Goal: Transaction & Acquisition: Book appointment/travel/reservation

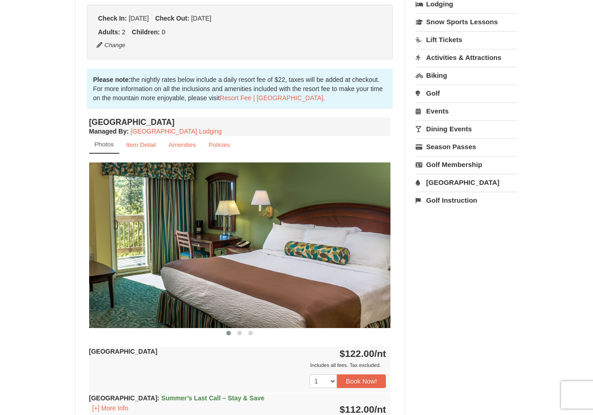
scroll to position [330, 0]
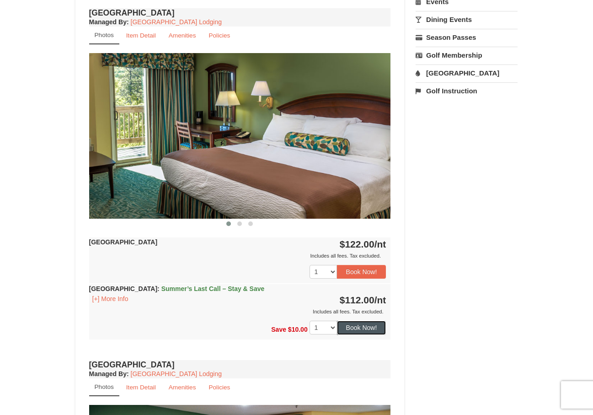
click at [266, 331] on button "Book Now!" at bounding box center [361, 327] width 49 height 14
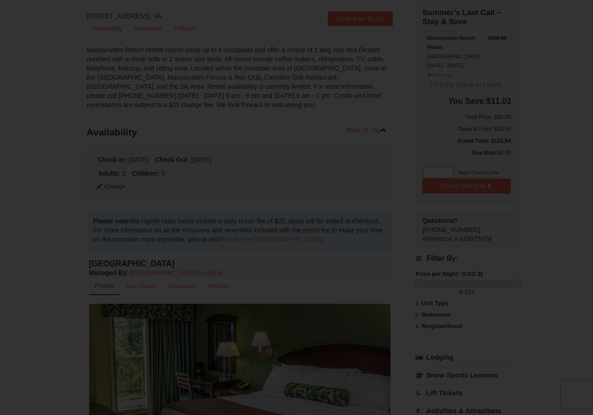
scroll to position [0, 0]
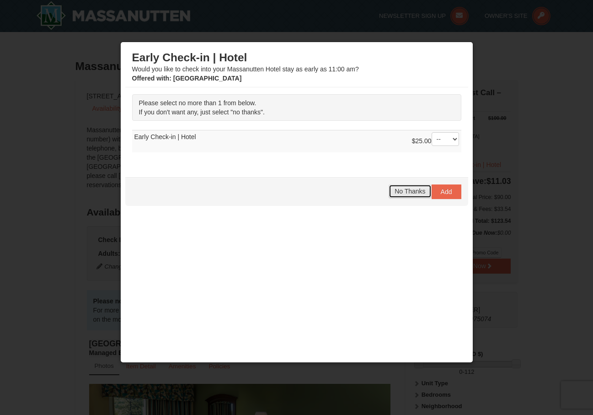
click at [266, 192] on span "No Thanks" at bounding box center [409, 190] width 31 height 7
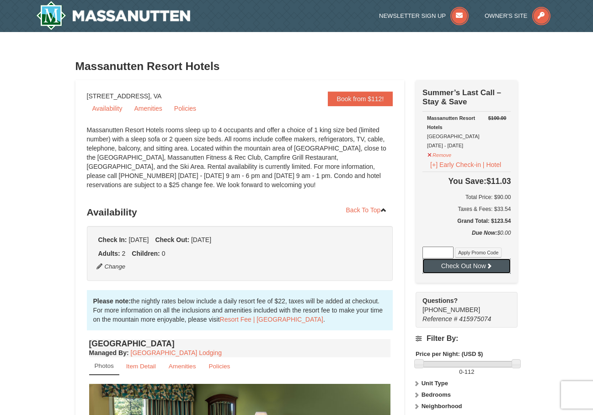
click at [266, 260] on button "Check Out Now" at bounding box center [466, 265] width 88 height 15
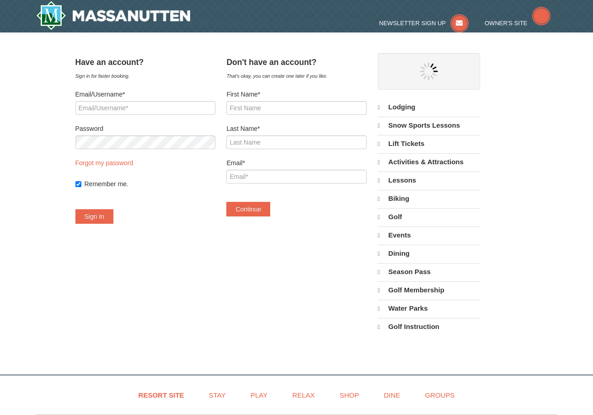
select select "9"
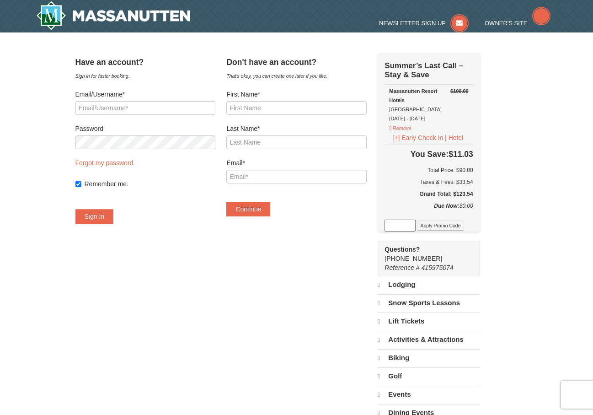
click at [296, 324] on div "Have an account? Sign in for faster booking. Email/Username* Password Forgot my…" at bounding box center [296, 278] width 442 height 450
click at [287, 321] on div "Have an account? Sign in for faster booking. Email/Username* Password Forgot my…" at bounding box center [296, 278] width 442 height 450
click at [286, 312] on div "Have an account? Sign in for faster booking. Email/Username* Password Forgot my…" at bounding box center [296, 278] width 442 height 450
